Goal: Use online tool/utility: Utilize a website feature to perform a specific function

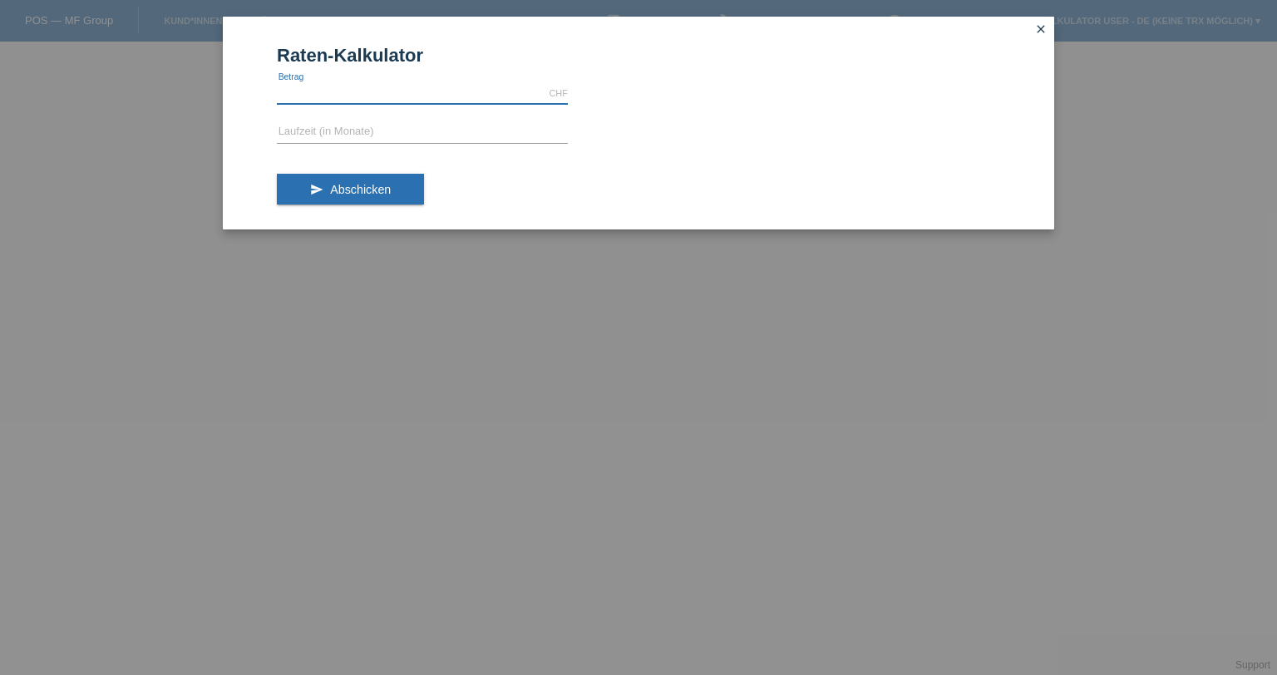
click at [419, 86] on input "text" at bounding box center [422, 93] width 291 height 21
type input "1600.00"
click at [329, 122] on input "text" at bounding box center [422, 132] width 291 height 21
click at [367, 182] on button "send Abschicken" at bounding box center [350, 190] width 147 height 32
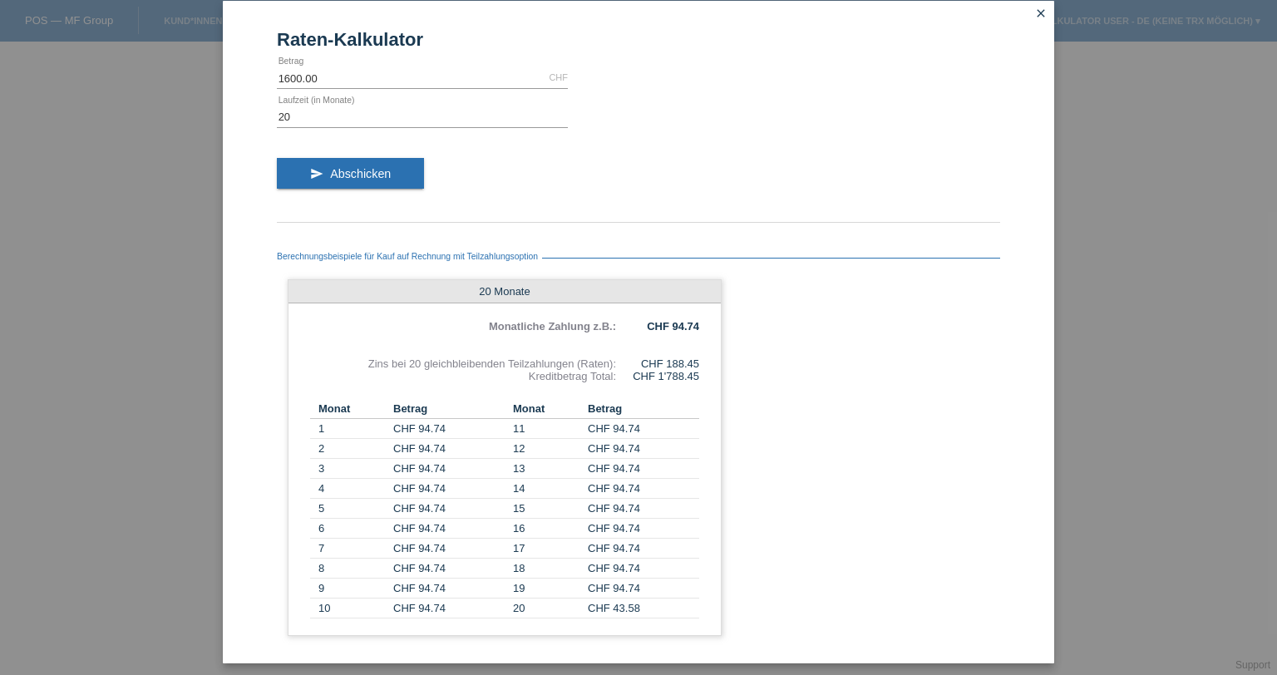
scroll to position [24, 0]
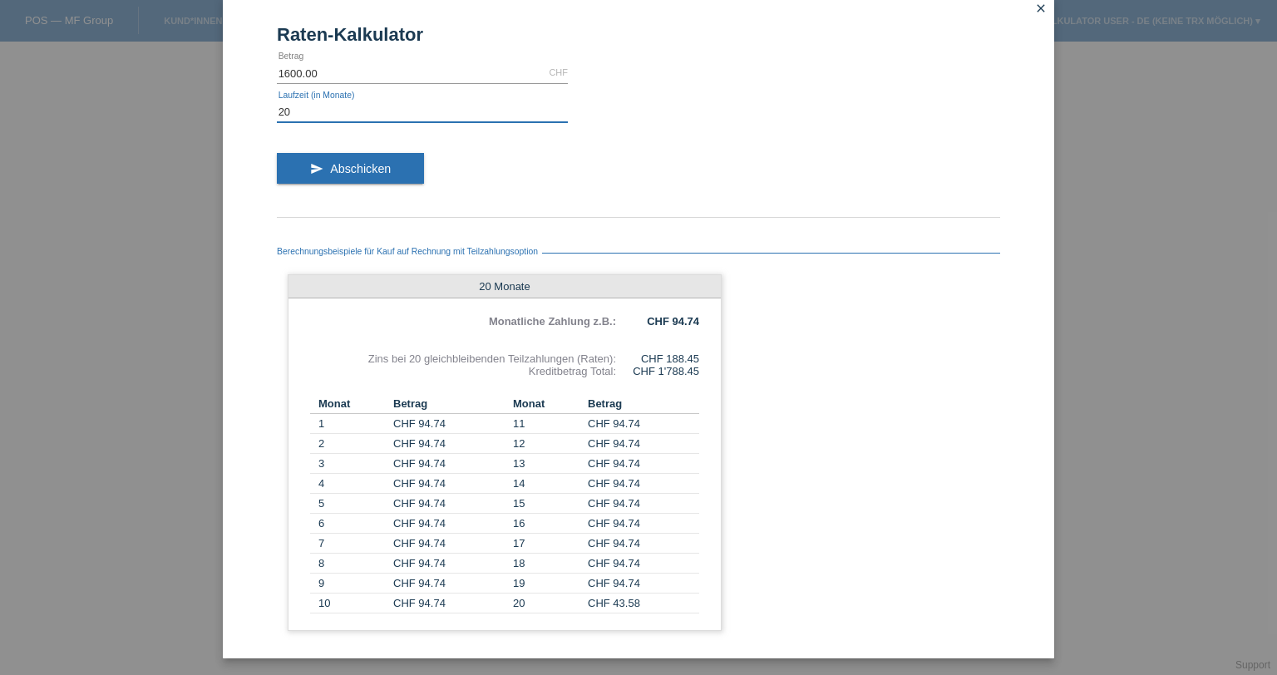
drag, startPoint x: 300, startPoint y: 102, endPoint x: 263, endPoint y: 106, distance: 37.6
click at [263, 106] on div "Raten-Kalkulator 1600.00 CHF error [GEOGRAPHIC_DATA] 20 error Laufzeit (in Mona…" at bounding box center [638, 327] width 831 height 663
click at [351, 166] on span "Abschicken" at bounding box center [360, 168] width 61 height 13
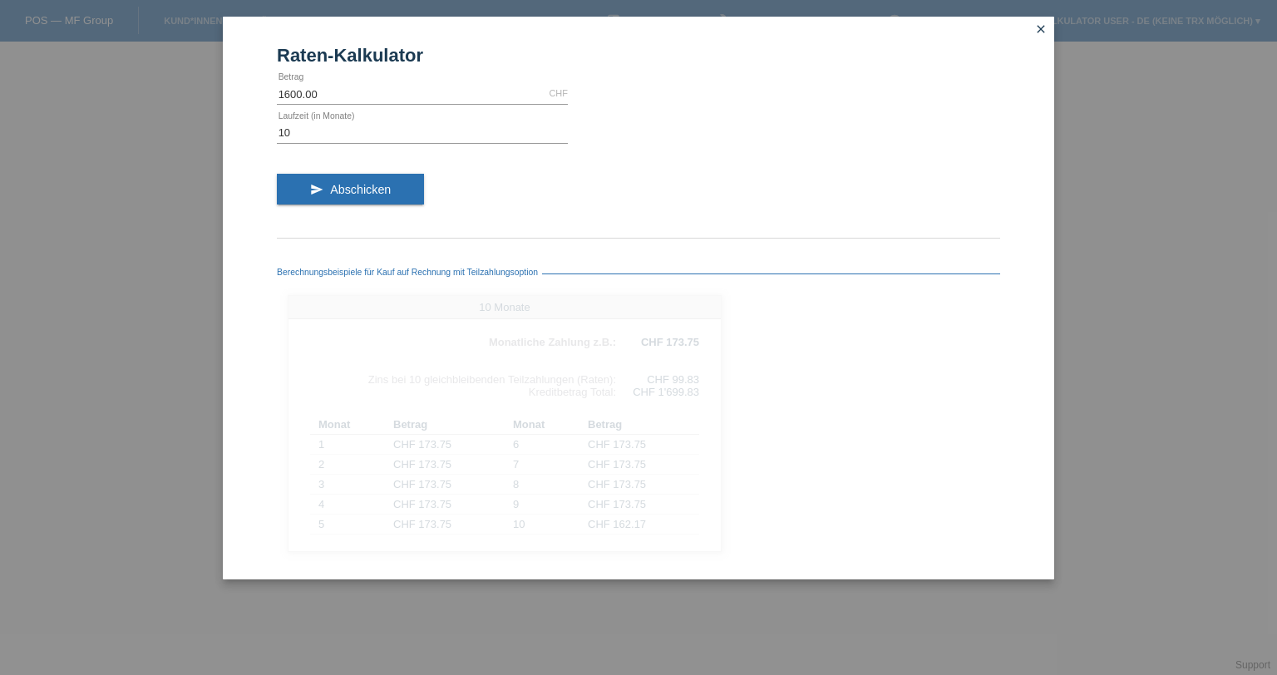
scroll to position [0, 0]
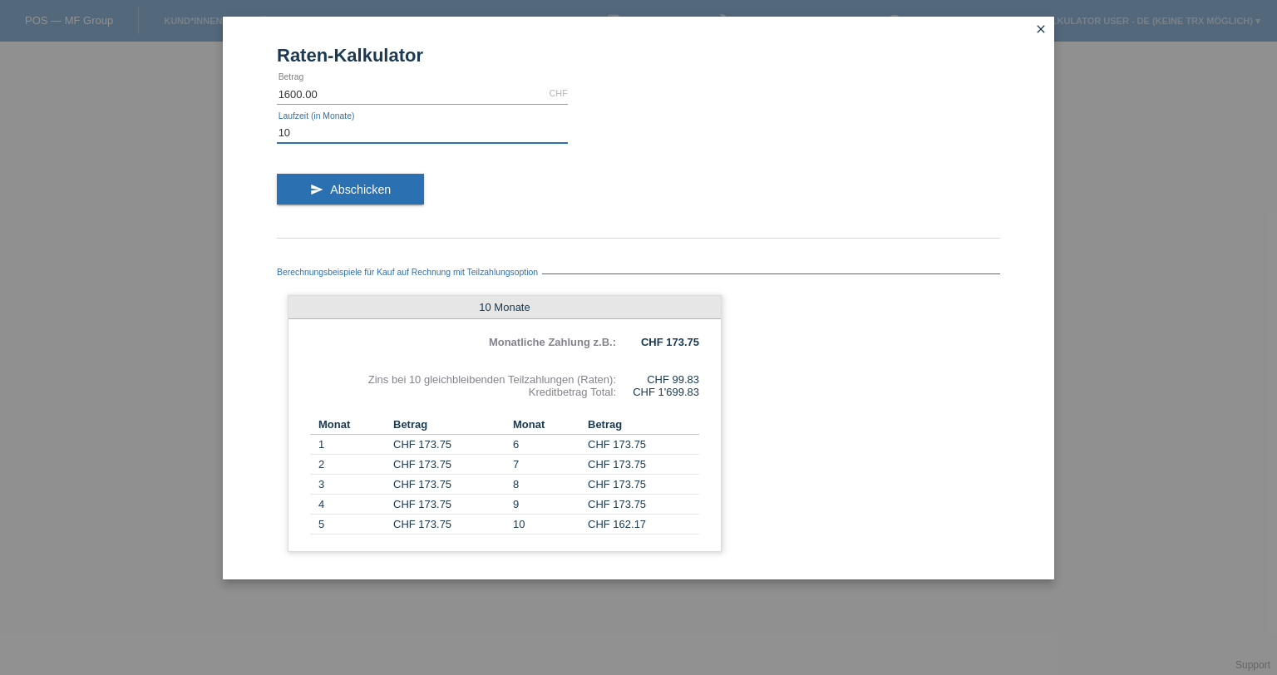
drag, startPoint x: 316, startPoint y: 133, endPoint x: 256, endPoint y: 130, distance: 59.9
click at [256, 130] on div "Raten-Kalkulator 1600.00 CHF error [GEOGRAPHIC_DATA] 10 error Laufzeit (in Mona…" at bounding box center [638, 298] width 831 height 563
type input "9"
click at [362, 197] on button "send Abschicken" at bounding box center [350, 190] width 147 height 32
drag, startPoint x: 668, startPoint y: 343, endPoint x: 734, endPoint y: 343, distance: 65.7
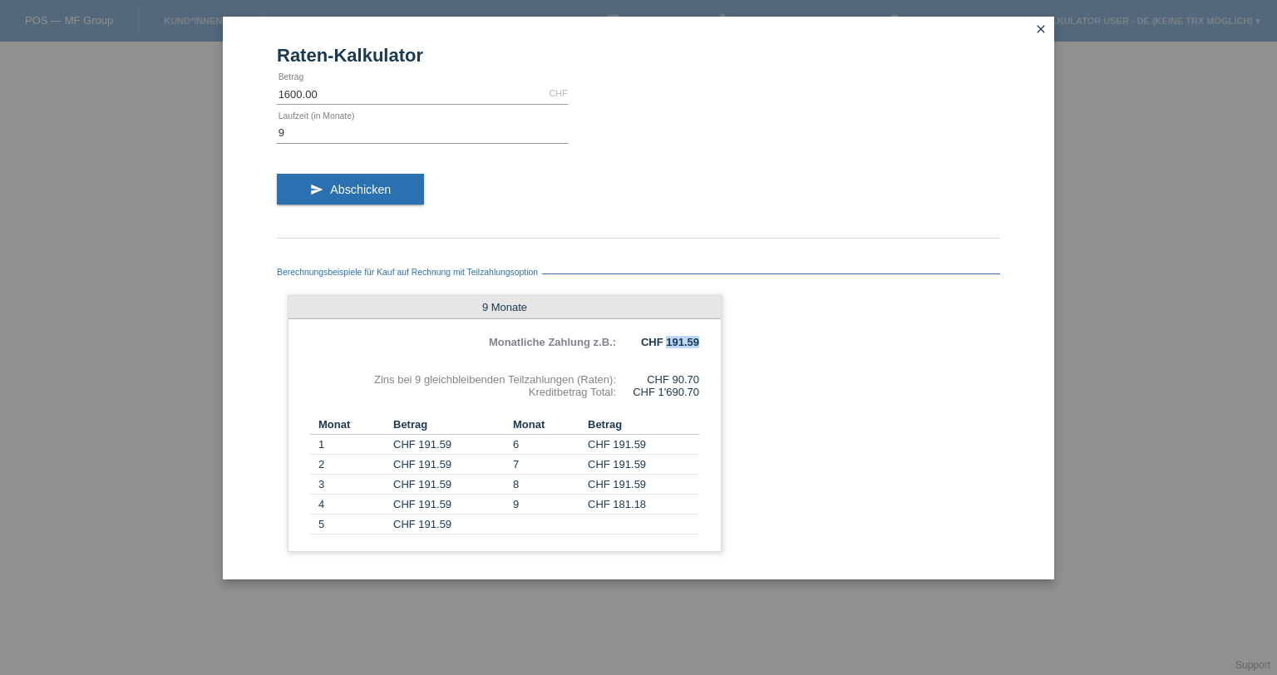
click at [725, 343] on div "Berechnungsbeispiele für Kauf auf Rechnung mit Teilzahlungsoption 9 Monate Mona…" at bounding box center [638, 405] width 723 height 316
click at [698, 344] on b "CHF 191.59" at bounding box center [670, 342] width 58 height 12
click at [289, 135] on input "9" at bounding box center [422, 132] width 291 height 21
type input "2"
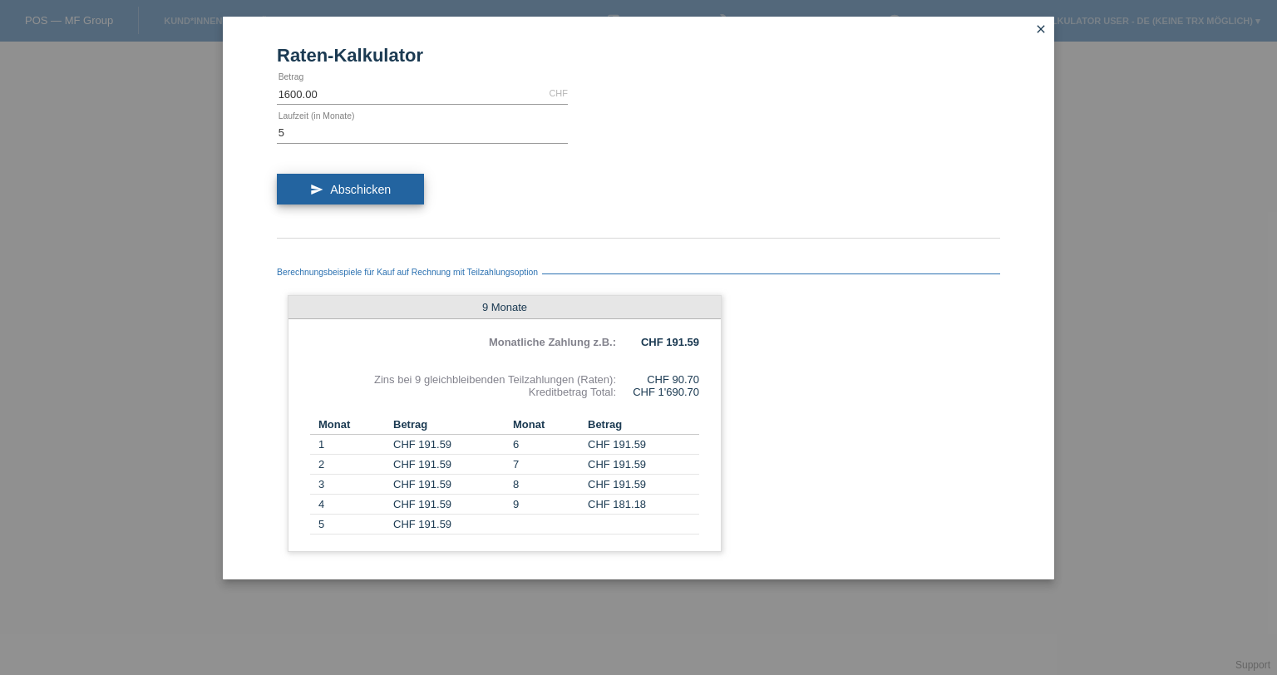
click at [325, 191] on button "send Abschicken" at bounding box center [350, 190] width 147 height 32
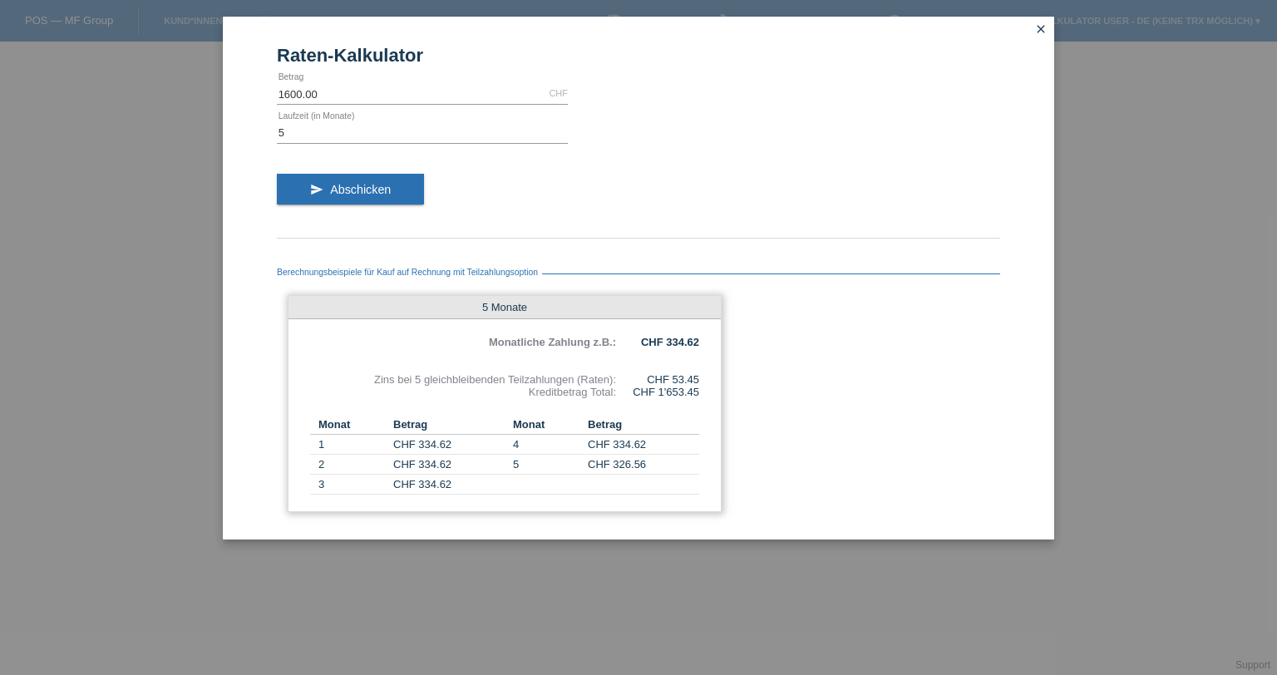
drag, startPoint x: 665, startPoint y: 382, endPoint x: 712, endPoint y: 383, distance: 46.6
click at [712, 383] on div "5 Monate Monatliche Zahlung z.B.: CHF 334.62 Zins bei 5 gleichbleibenden Teilza…" at bounding box center [505, 403] width 434 height 217
drag, startPoint x: 666, startPoint y: 340, endPoint x: 757, endPoint y: 352, distance: 92.2
click at [757, 352] on div "Berechnungsbeispiele für Kauf auf Rechnung mit Teilzahlungsoption 5 Monate Mona…" at bounding box center [638, 385] width 723 height 276
click at [808, 353] on div "Berechnungsbeispiele für Kauf auf Rechnung mit Teilzahlungsoption 5 Monate Mona…" at bounding box center [638, 385] width 723 height 276
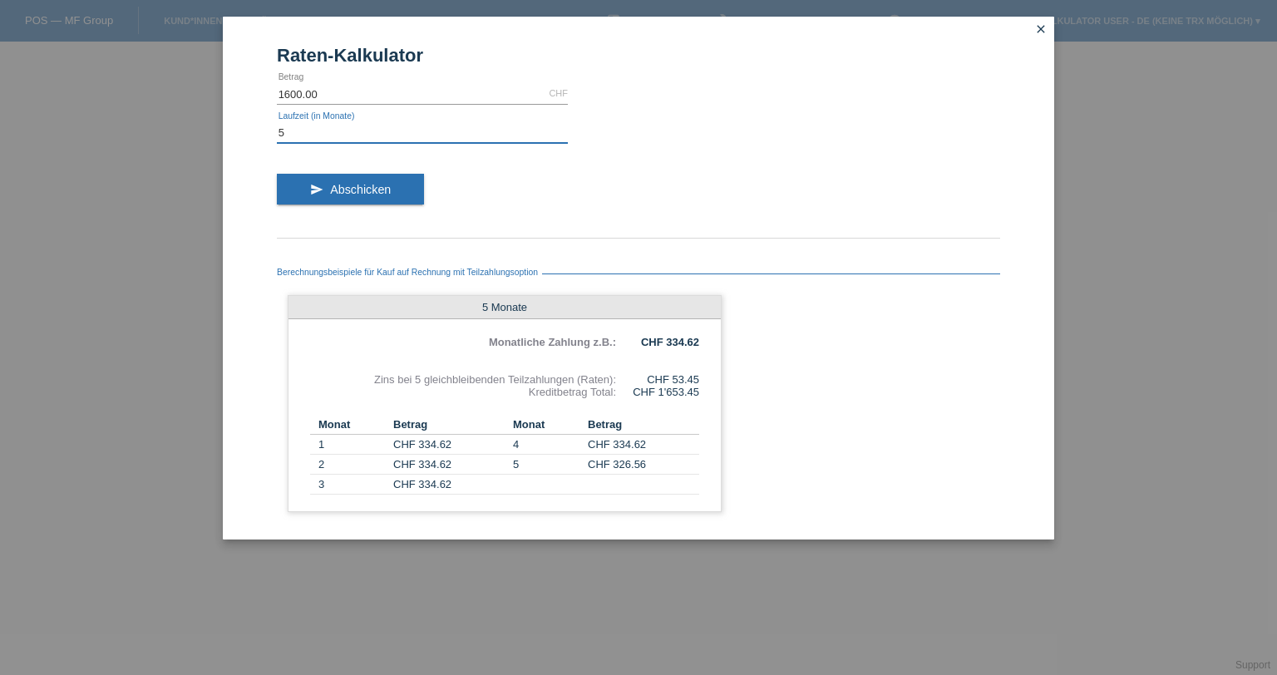
drag, startPoint x: 303, startPoint y: 138, endPoint x: 256, endPoint y: 136, distance: 46.6
click at [256, 136] on div "Raten-Kalkulator 1600.00 CHF error [GEOGRAPHIC_DATA] 5 error Laufzeit (in Monat…" at bounding box center [638, 278] width 831 height 523
click at [313, 133] on input "5" at bounding box center [422, 132] width 291 height 21
type input "20"
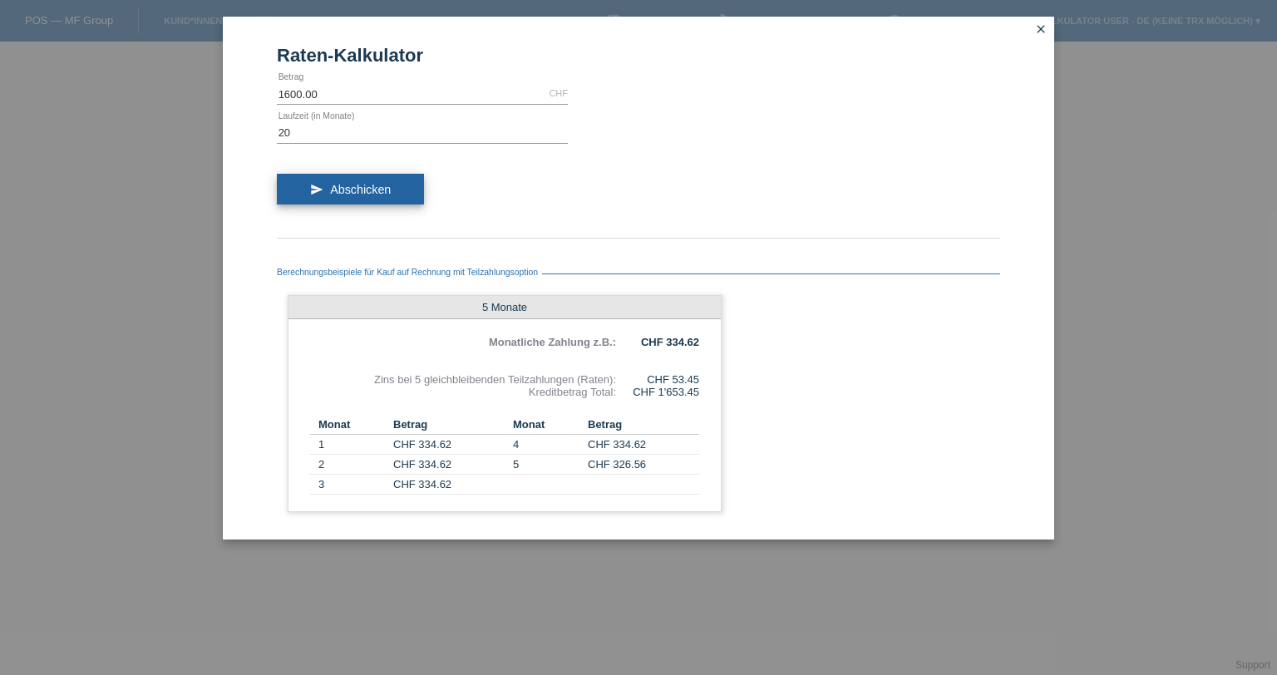
click at [354, 174] on button "send Abschicken" at bounding box center [350, 190] width 147 height 32
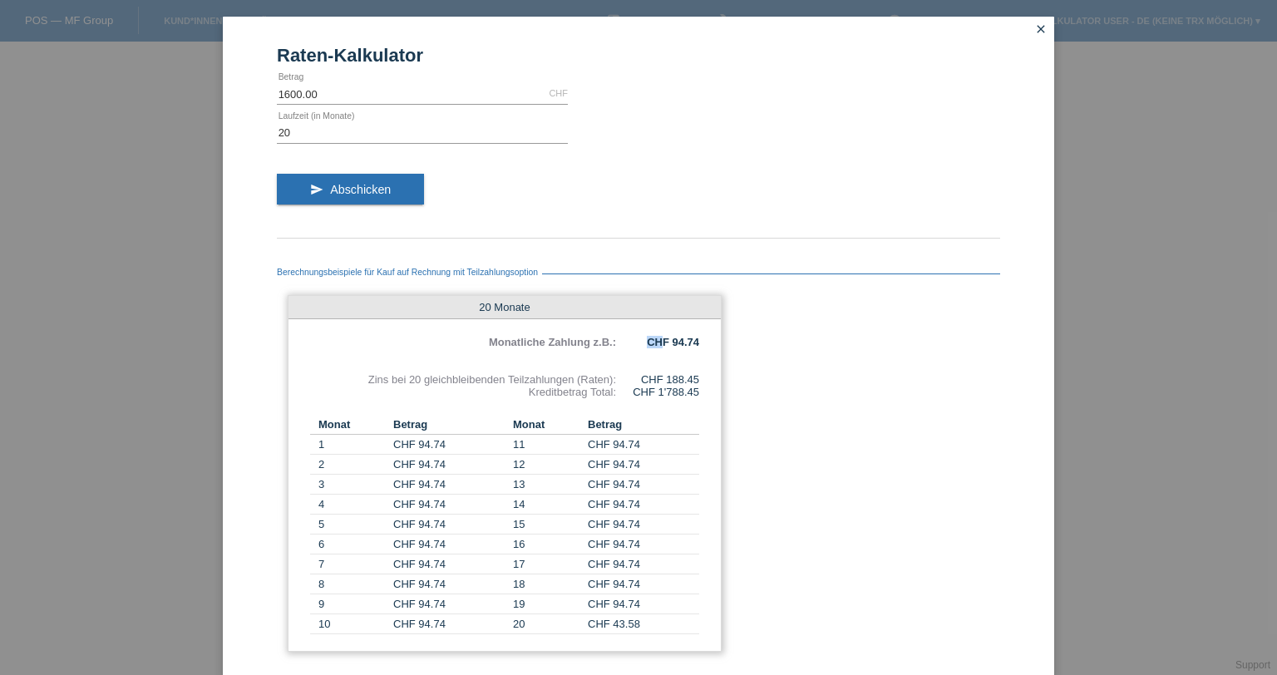
drag, startPoint x: 656, startPoint y: 338, endPoint x: 698, endPoint y: 328, distance: 43.4
click at [698, 328] on div "20 Monate Monatliche Zahlung z.B.: CHF 94.74 Zins bei 20 gleichbleibenden Teilz…" at bounding box center [505, 473] width 434 height 357
click at [1038, 27] on icon "close" at bounding box center [1040, 28] width 13 height 13
